Goal: Book appointment/travel/reservation

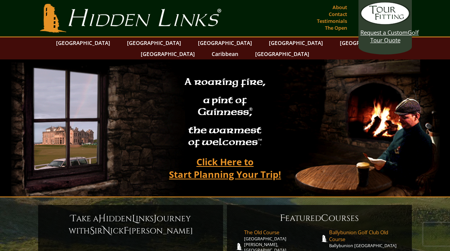
click at [145, 47] on link "[GEOGRAPHIC_DATA]" at bounding box center [154, 42] width 62 height 11
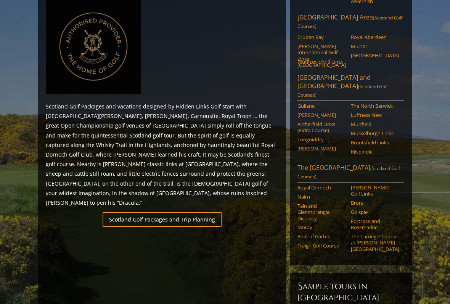
scroll to position [367, 0]
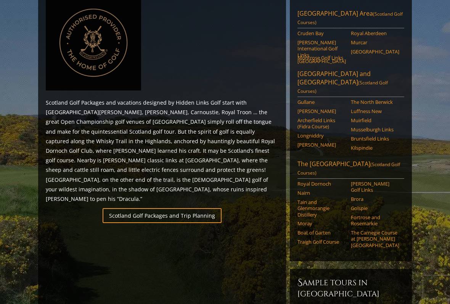
click at [325, 180] on link "Royal Dornoch" at bounding box center [322, 183] width 48 height 6
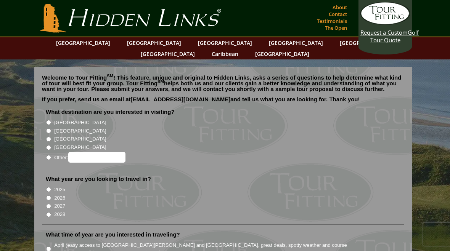
click at [390, 34] on span "Request a Custom" at bounding box center [383, 33] width 47 height 8
